Goal: Information Seeking & Learning: Compare options

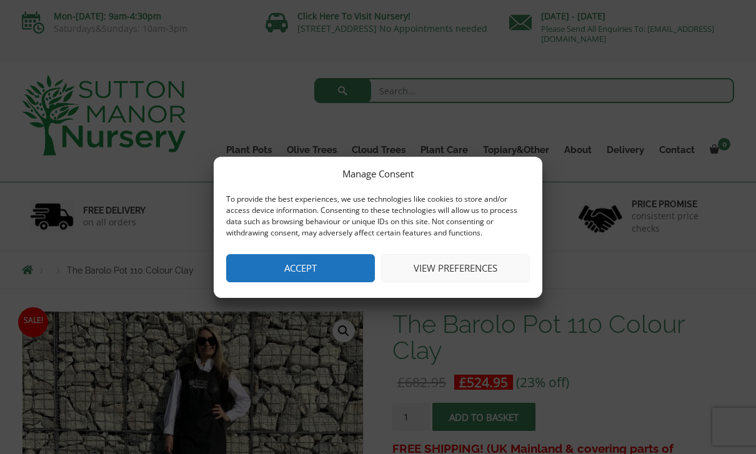
click at [307, 256] on button "Accept" at bounding box center [300, 268] width 149 height 28
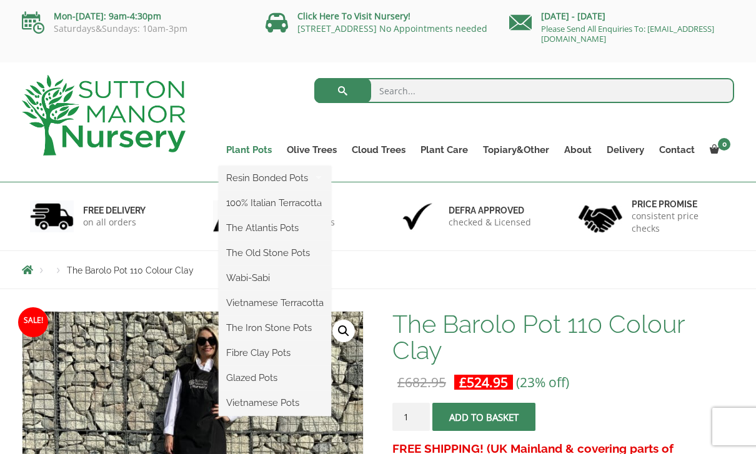
click at [259, 151] on link "Plant Pots" at bounding box center [249, 149] width 61 height 17
click at [286, 326] on link "The Iron Stone Pots" at bounding box center [275, 328] width 112 height 19
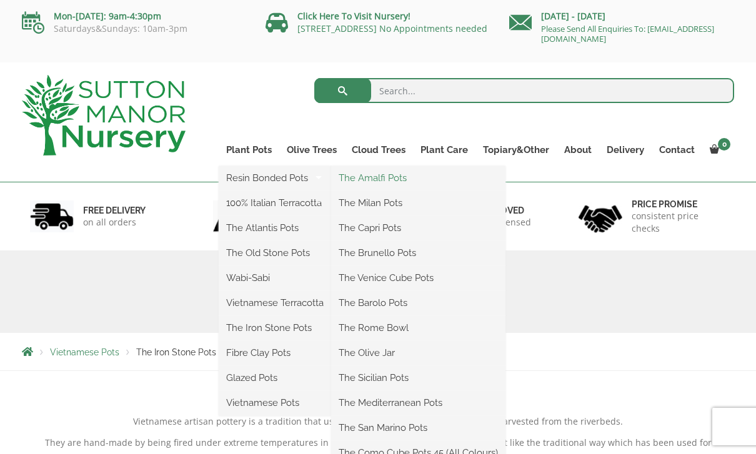
click at [402, 179] on link "The Amalfi Pots" at bounding box center [418, 178] width 174 height 19
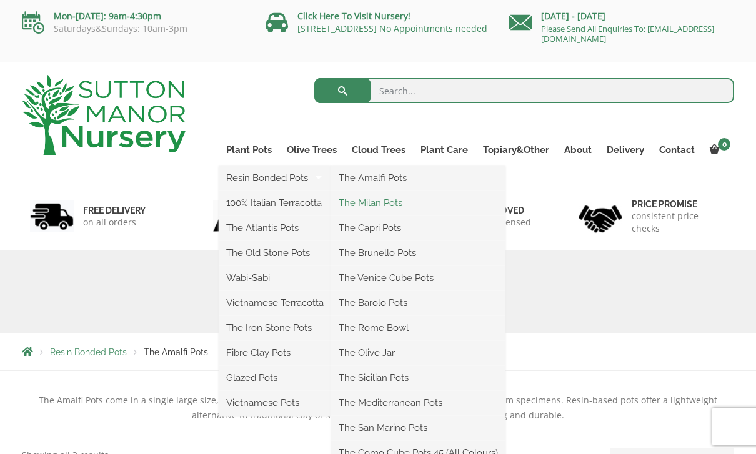
click at [396, 202] on link "The Milan Pots" at bounding box center [418, 203] width 174 height 19
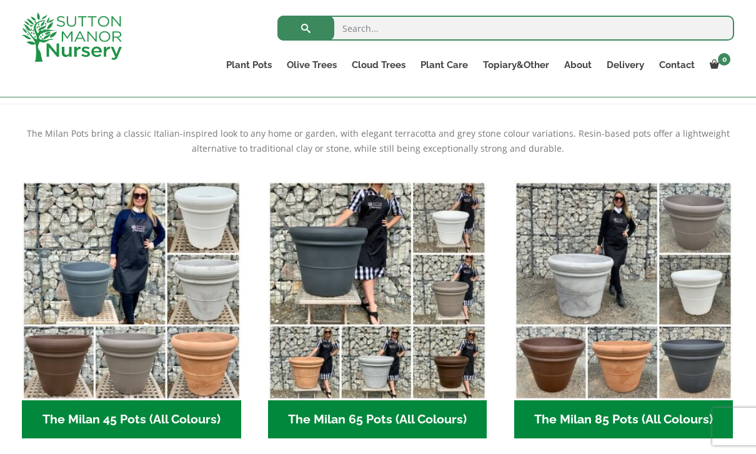
scroll to position [233, 0]
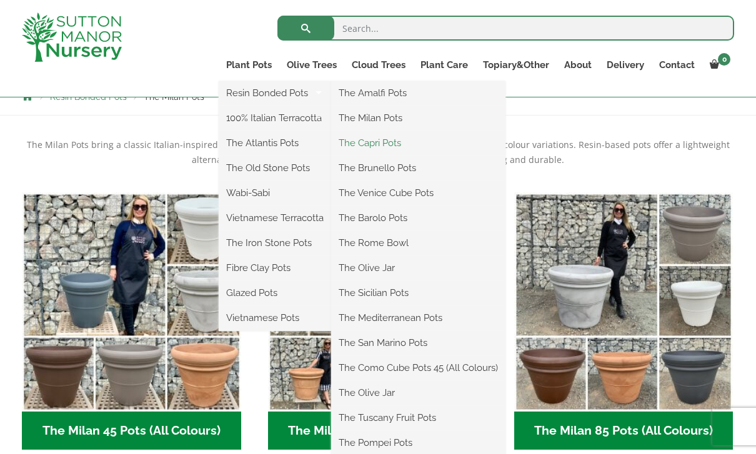
click at [392, 142] on link "The Capri Pots" at bounding box center [418, 143] width 174 height 19
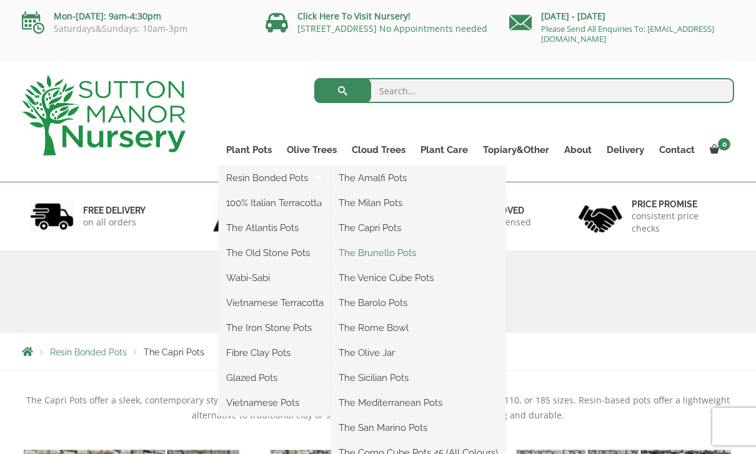
click at [412, 252] on link "The Brunello Pots" at bounding box center [418, 253] width 174 height 19
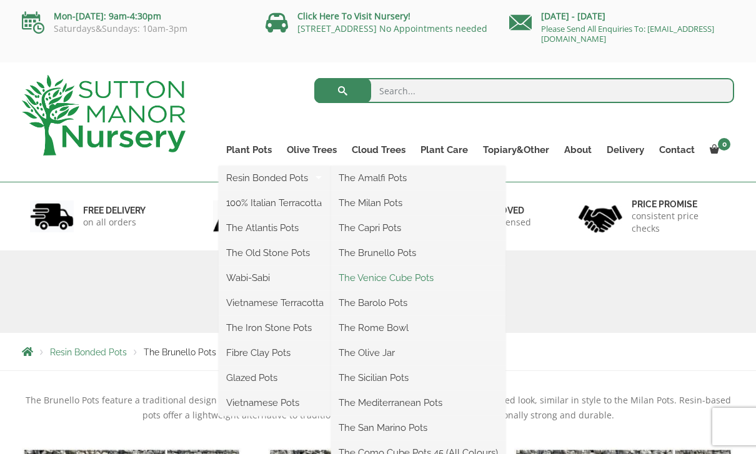
click at [424, 276] on link "The Venice Cube Pots" at bounding box center [418, 278] width 174 height 19
click at [422, 280] on link "The Venice Cube Pots" at bounding box center [418, 278] width 174 height 19
click at [406, 305] on link "The Barolo Pots" at bounding box center [418, 303] width 174 height 19
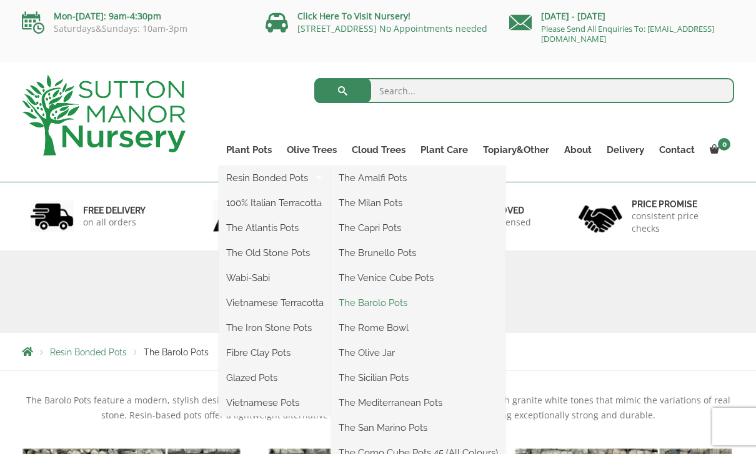
click at [397, 301] on link "The Barolo Pots" at bounding box center [418, 303] width 174 height 19
click at [396, 330] on link "The Rome Bowl" at bounding box center [418, 328] width 174 height 19
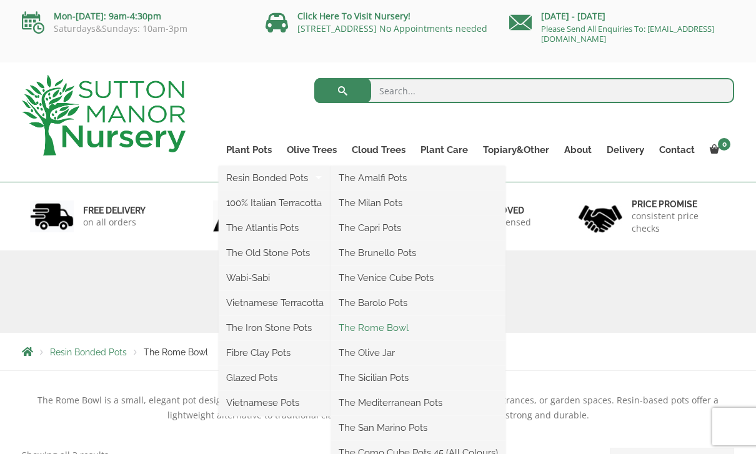
click at [397, 326] on link "The Rome Bowl" at bounding box center [418, 328] width 174 height 19
click at [386, 356] on link "The Olive Jar" at bounding box center [418, 353] width 174 height 19
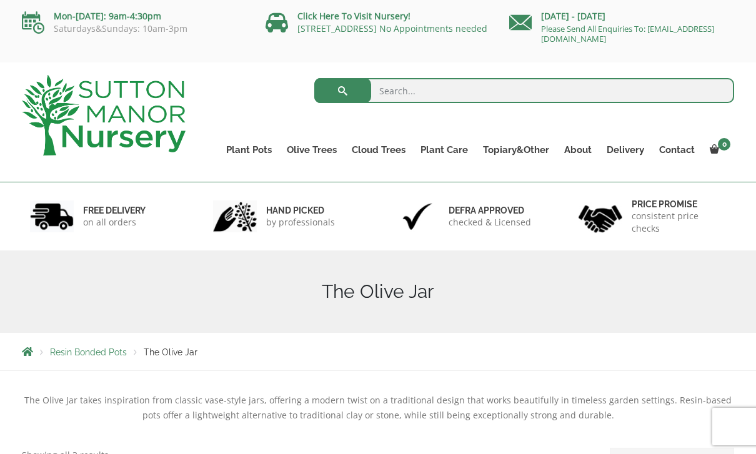
click at [509, 346] on div "Resin Bonded Pots The Olive Jar" at bounding box center [377, 351] width 731 height 37
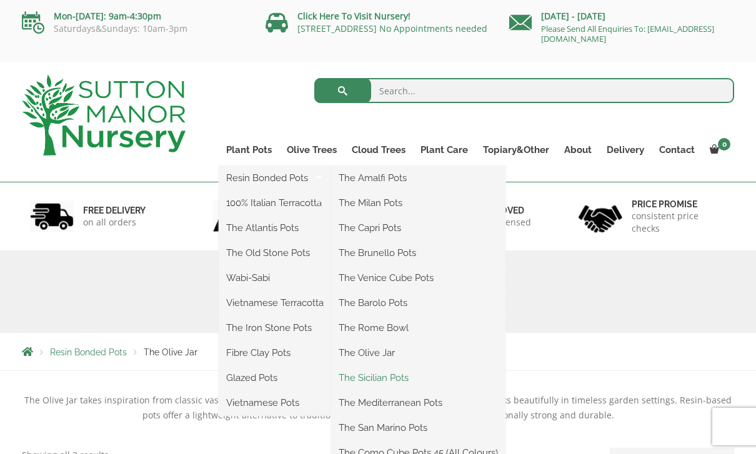
click at [406, 382] on link "The Sicilian Pots" at bounding box center [418, 378] width 174 height 19
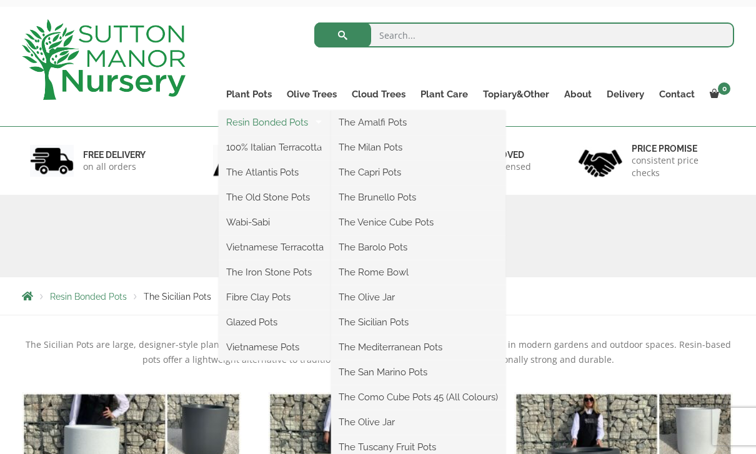
scroll to position [57, 0]
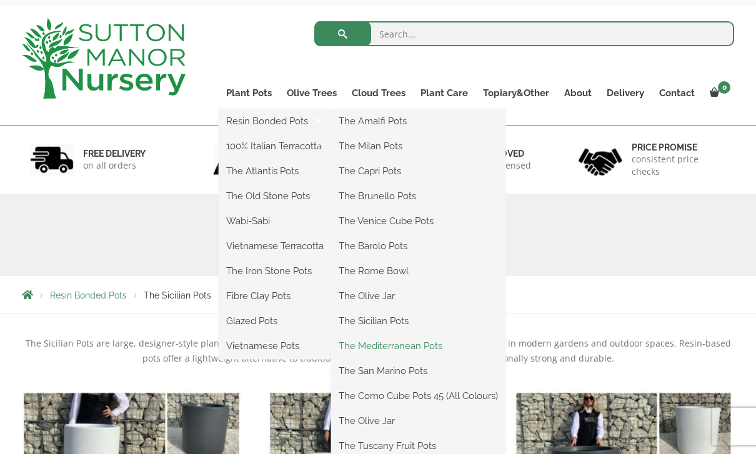
click at [441, 343] on link "The Mediterranean Pots" at bounding box center [418, 346] width 174 height 19
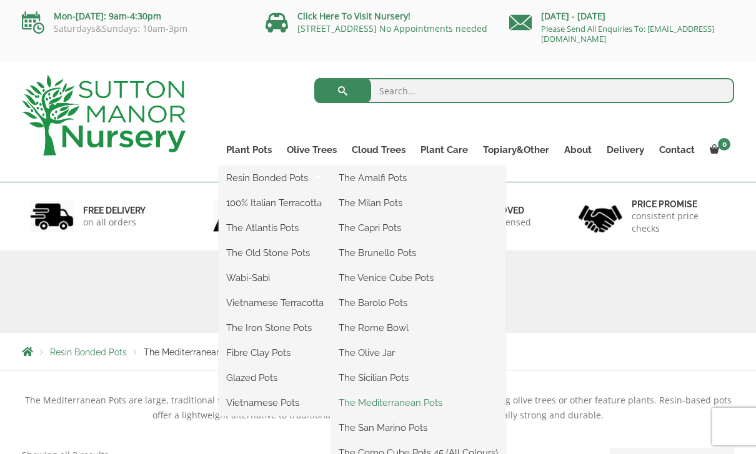
click at [434, 408] on link "The Mediterranean Pots" at bounding box center [418, 403] width 174 height 19
click at [412, 427] on link "The San Marino Pots" at bounding box center [418, 428] width 174 height 19
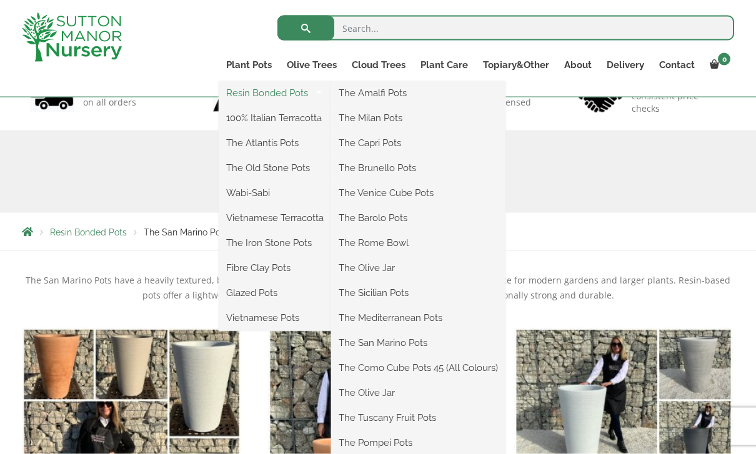
scroll to position [124, 0]
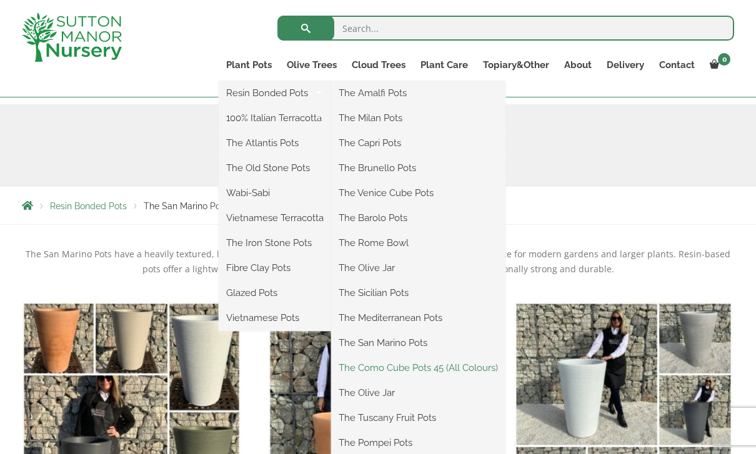
click at [471, 368] on link "The Como Cube Pots 45 (All Colours)" at bounding box center [418, 368] width 174 height 19
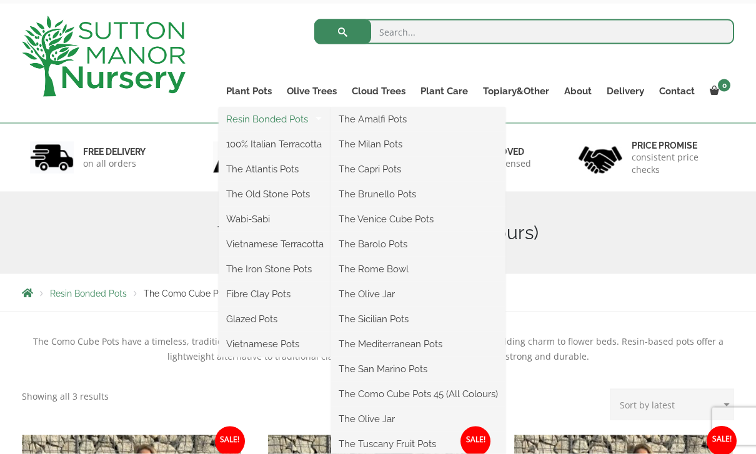
scroll to position [68, 0]
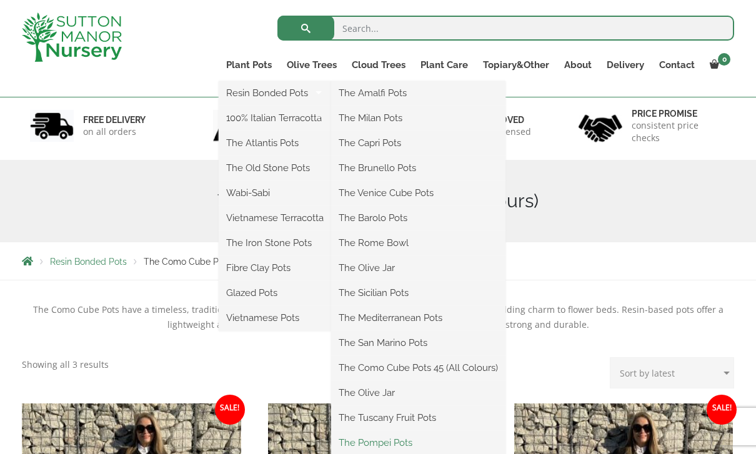
click at [401, 445] on link "The Pompei Pots" at bounding box center [418, 443] width 174 height 19
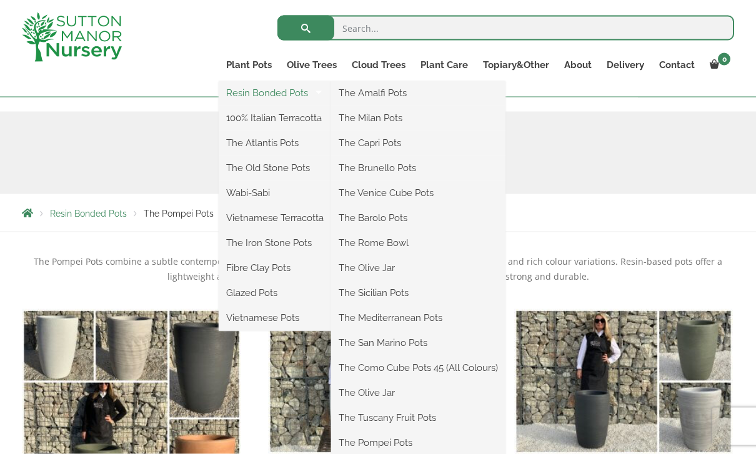
scroll to position [132, 0]
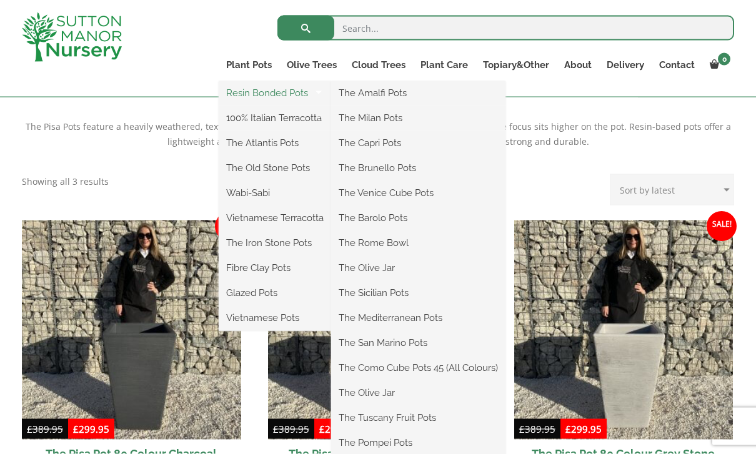
scroll to position [251, 0]
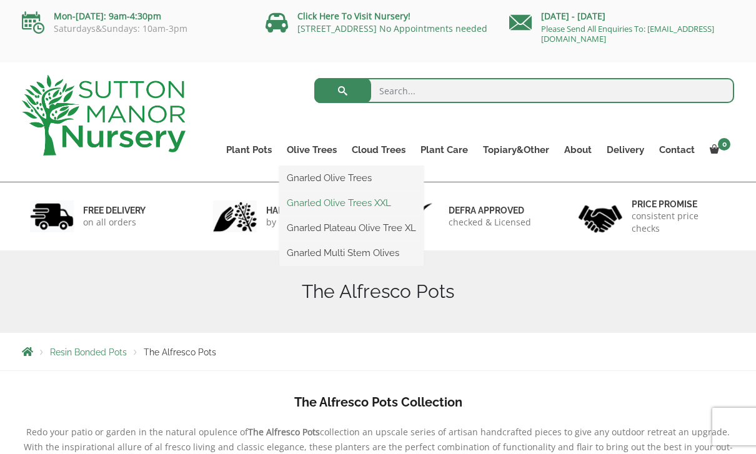
click at [386, 202] on link "Gnarled Olive Trees XXL" at bounding box center [351, 203] width 144 height 19
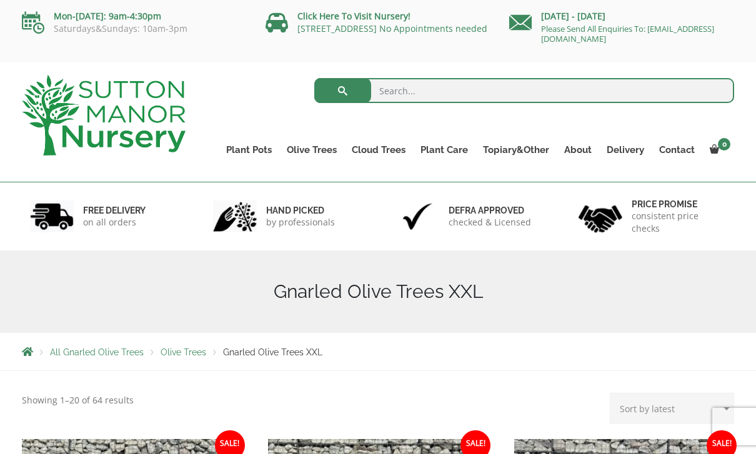
click at [450, 362] on div "All Gnarled Olive Trees Olive Trees Gnarled Olive Trees XXL" at bounding box center [377, 351] width 731 height 37
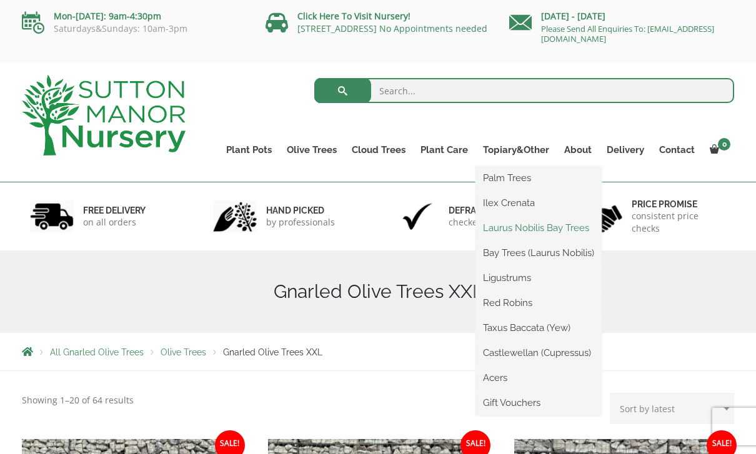
click at [564, 227] on link "Laurus Nobilis Bay Trees" at bounding box center [539, 228] width 126 height 19
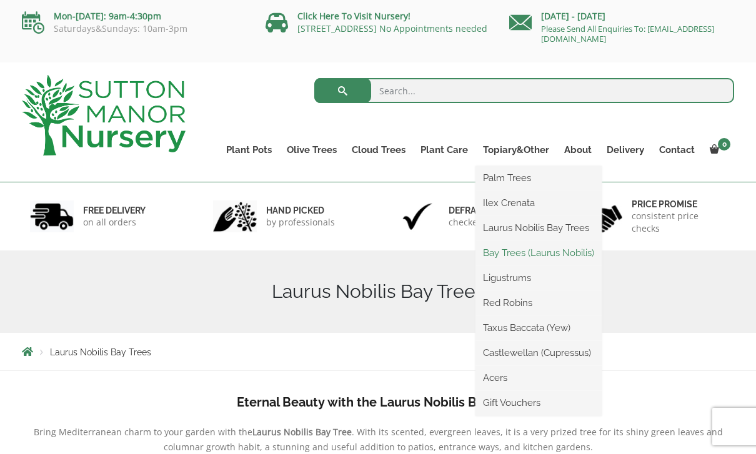
click at [552, 254] on link "Bay Trees (Laurus Nobilis)" at bounding box center [539, 253] width 126 height 19
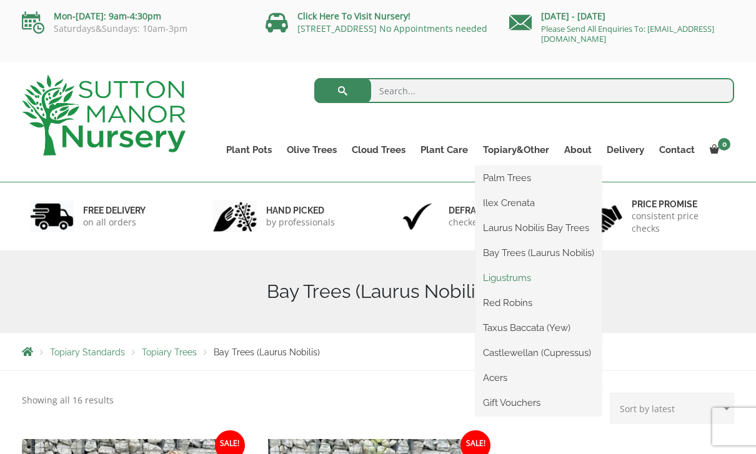
click at [522, 280] on link "Ligustrums" at bounding box center [539, 278] width 126 height 19
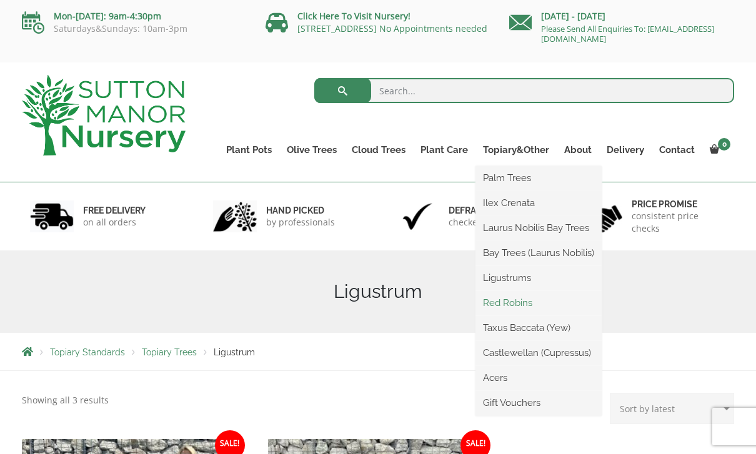
click at [521, 311] on link "Red Robins" at bounding box center [539, 303] width 126 height 19
click at [557, 328] on link "Taxus Baccata (Yew)" at bounding box center [539, 328] width 126 height 19
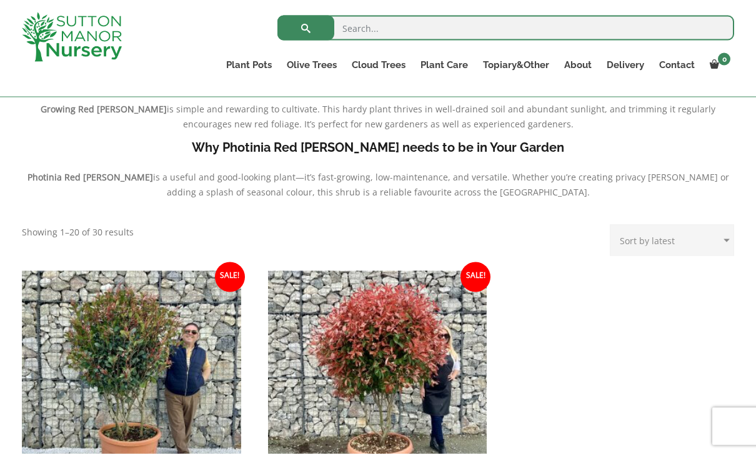
scroll to position [341, 0]
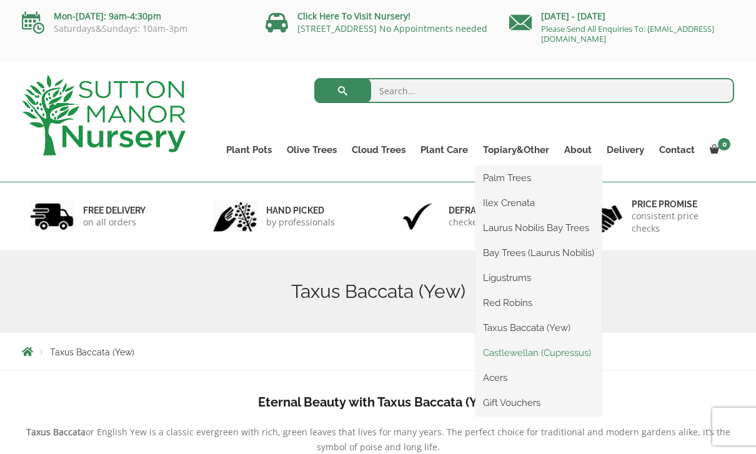
click at [581, 356] on link "Castlewellan (Cupressus)" at bounding box center [539, 353] width 126 height 19
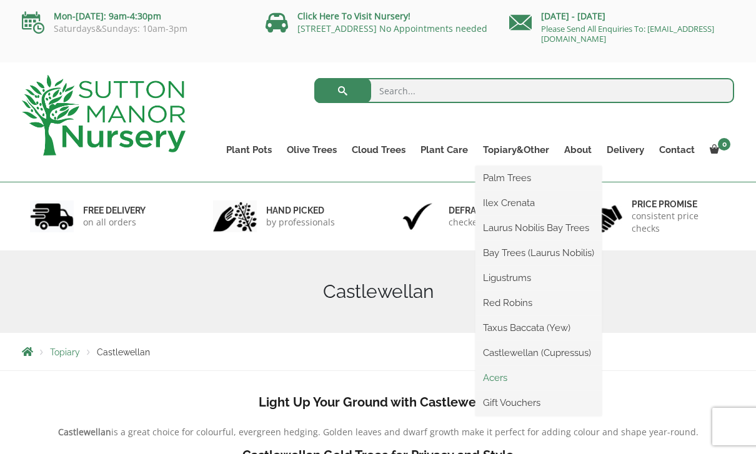
click at [509, 383] on link "Acers" at bounding box center [539, 378] width 126 height 19
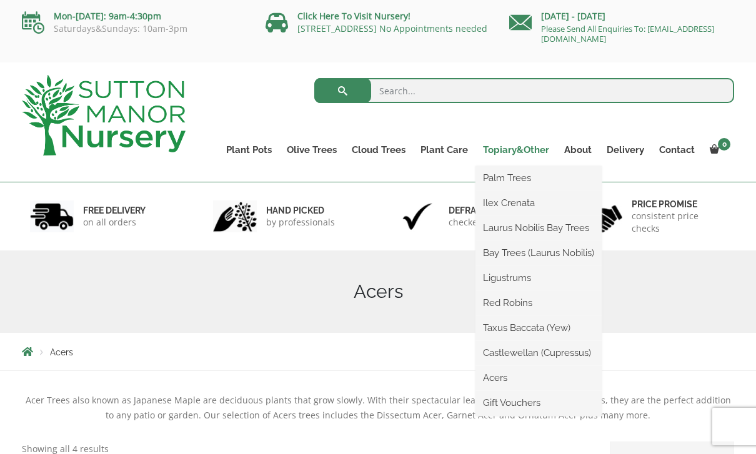
click at [519, 151] on link "Topiary&Other" at bounding box center [516, 149] width 81 height 17
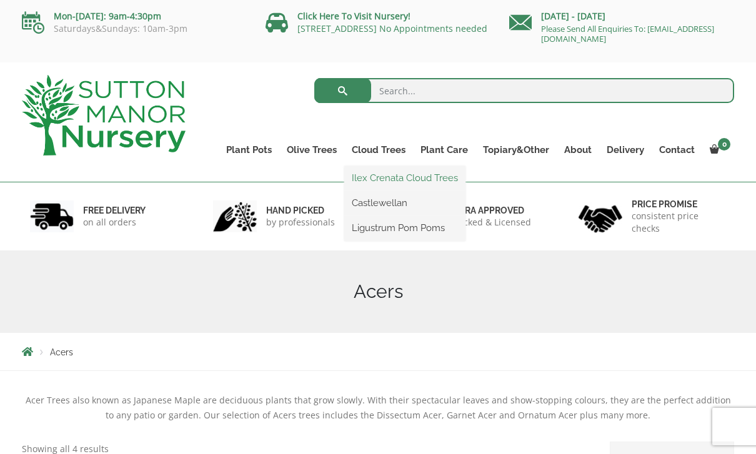
click at [438, 177] on link "Ilex Crenata Cloud Trees" at bounding box center [404, 178] width 121 height 19
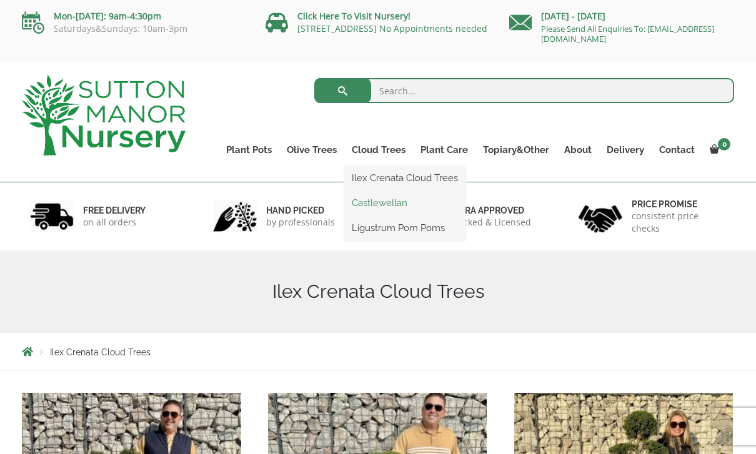
click at [399, 203] on link "Castlewellan" at bounding box center [404, 203] width 121 height 19
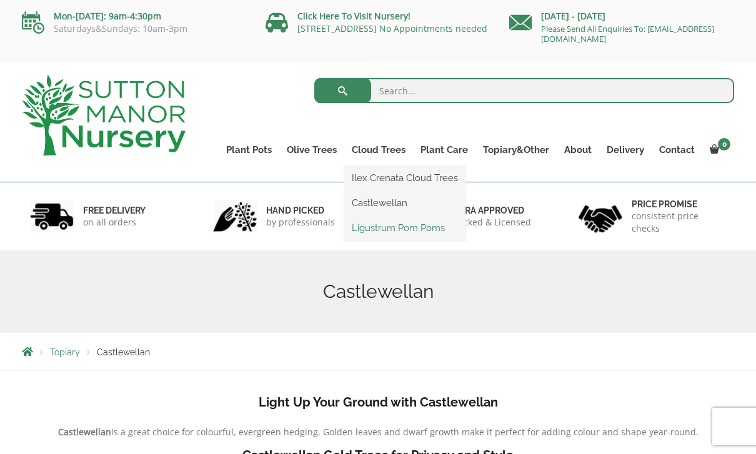
click at [411, 232] on link "Ligustrum Pom Poms" at bounding box center [404, 228] width 121 height 19
